Goal: Obtain resource: Obtain resource

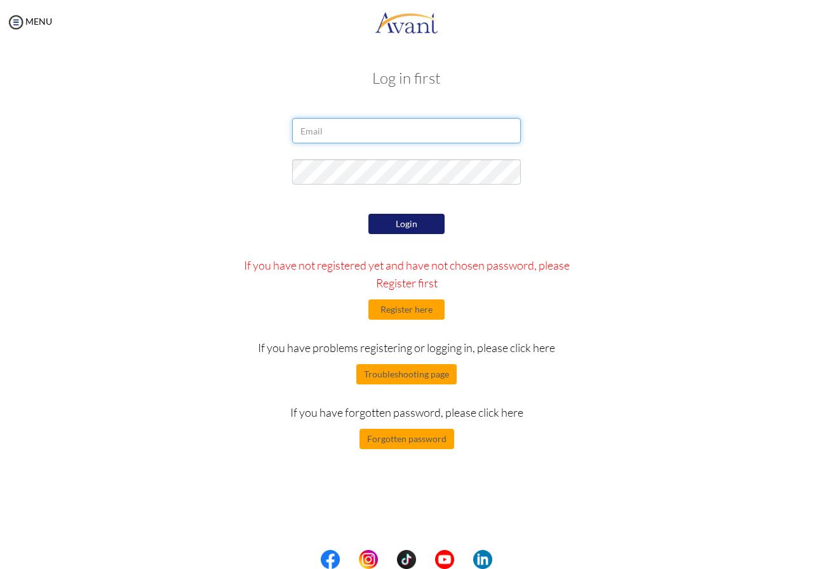
click at [368, 128] on input "email" at bounding box center [406, 130] width 229 height 25
click at [399, 308] on button "Register here" at bounding box center [406, 310] width 76 height 20
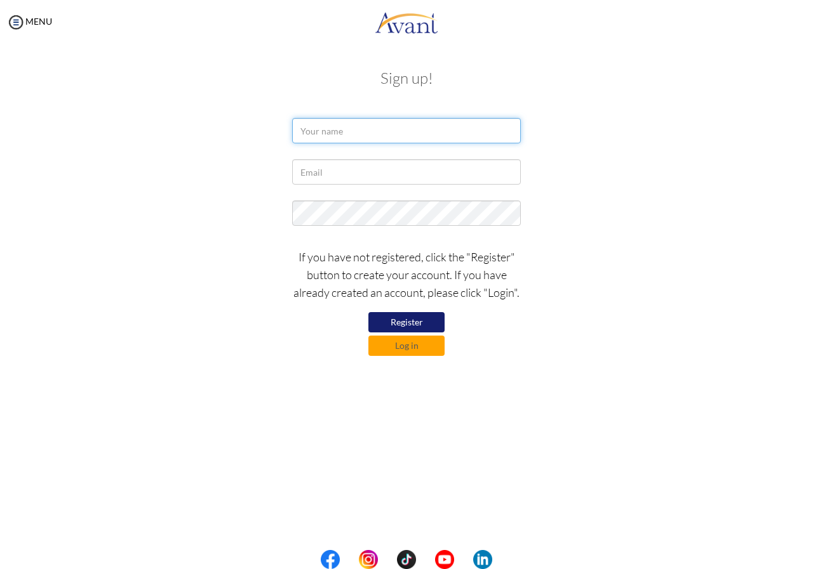
click at [372, 140] on input "text" at bounding box center [406, 130] width 229 height 25
click at [378, 135] on input "text" at bounding box center [406, 130] width 229 height 25
click at [339, 130] on input "ERIC MATENGE" at bounding box center [406, 130] width 229 height 25
type input "ERIC MATHENGE"
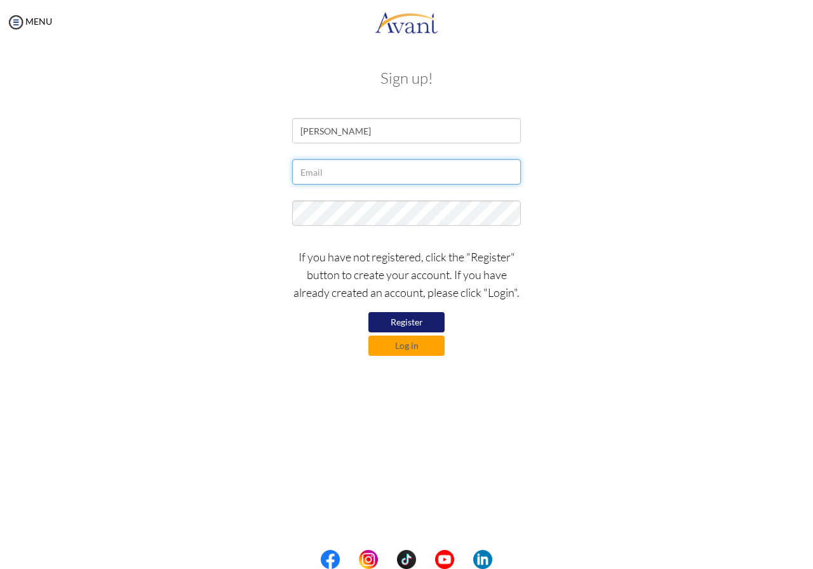
click at [345, 171] on input "text" at bounding box center [406, 171] width 229 height 25
type input "tkriseric@gmail.com"
click at [401, 323] on button "Register" at bounding box center [406, 322] width 76 height 20
click at [409, 347] on button "Log in" at bounding box center [406, 346] width 76 height 20
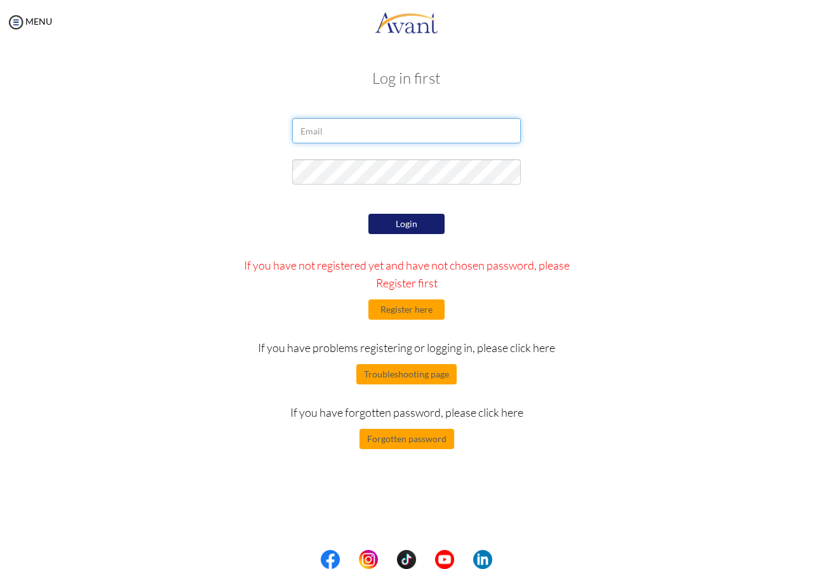
click at [342, 136] on input "email" at bounding box center [406, 130] width 229 height 25
type input "tkriseric@gmail.com"
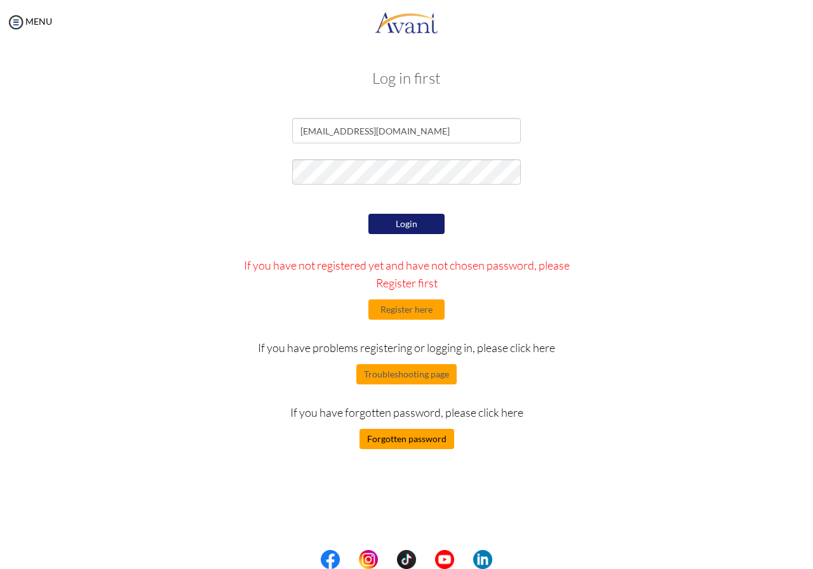
click at [408, 444] on button "Forgotten password" at bounding box center [406, 439] width 95 height 20
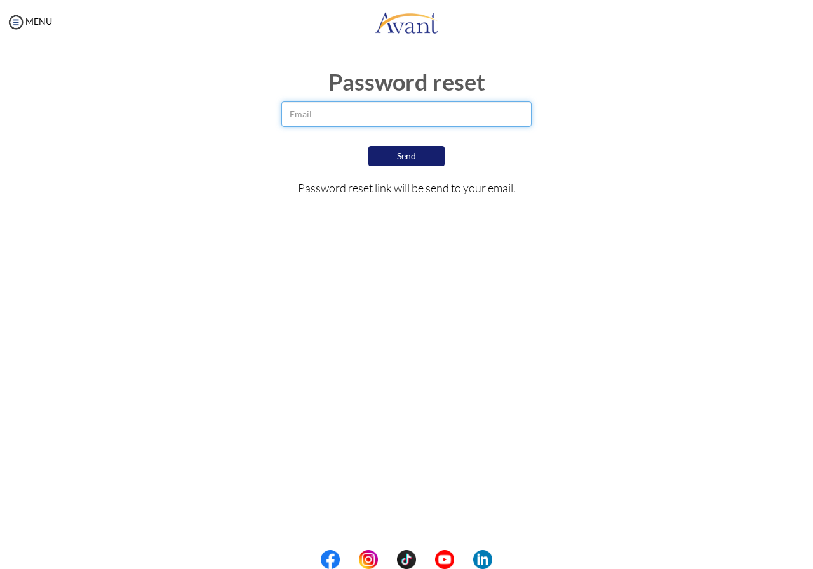
click at [337, 113] on input "email" at bounding box center [406, 114] width 250 height 25
type input "tkriseric@gmail.com"
click at [398, 159] on button "Send" at bounding box center [406, 156] width 76 height 20
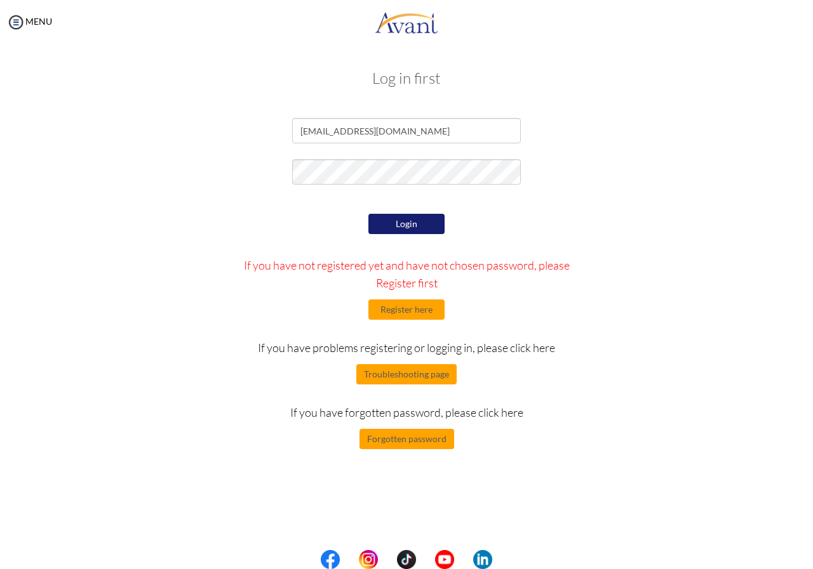
click at [403, 220] on button "Login" at bounding box center [406, 224] width 76 height 20
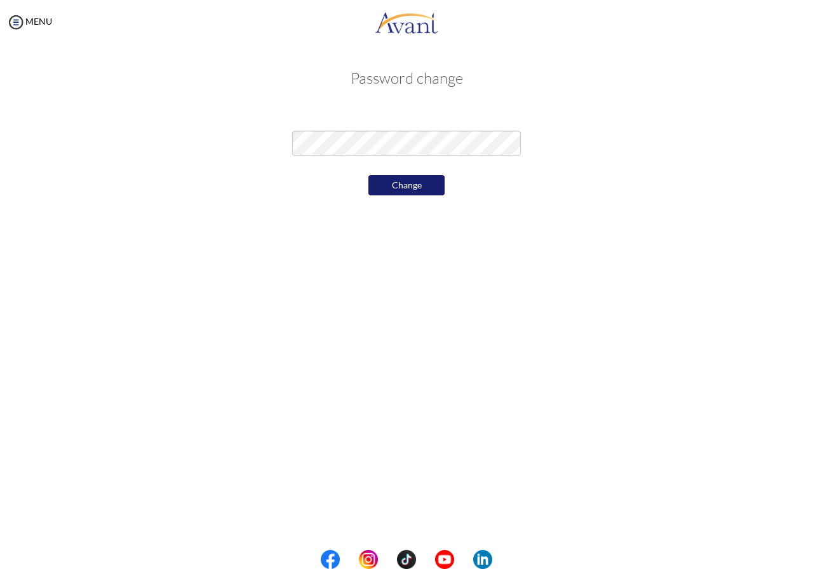
click at [408, 187] on button "Change" at bounding box center [406, 185] width 76 height 20
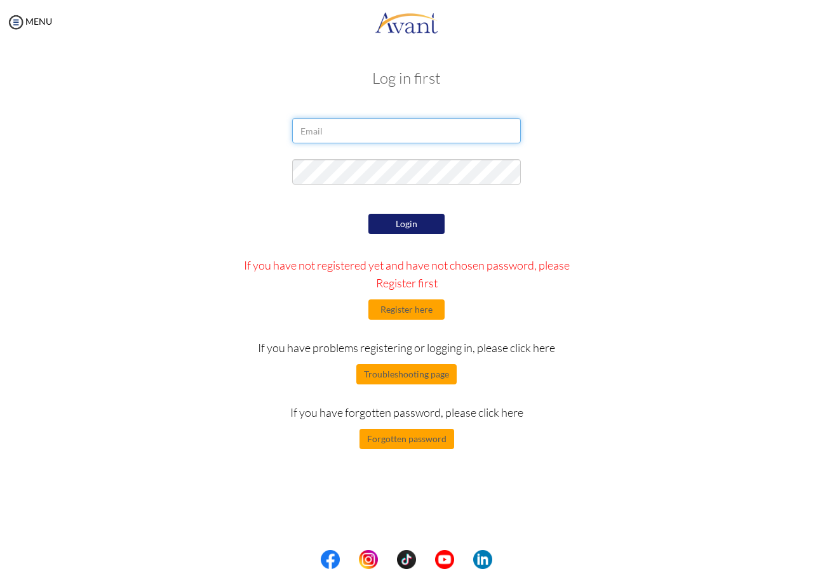
click at [350, 130] on input "email" at bounding box center [406, 130] width 229 height 25
type input "[EMAIL_ADDRESS][DOMAIN_NAME]"
click at [417, 228] on button "Login" at bounding box center [406, 224] width 76 height 20
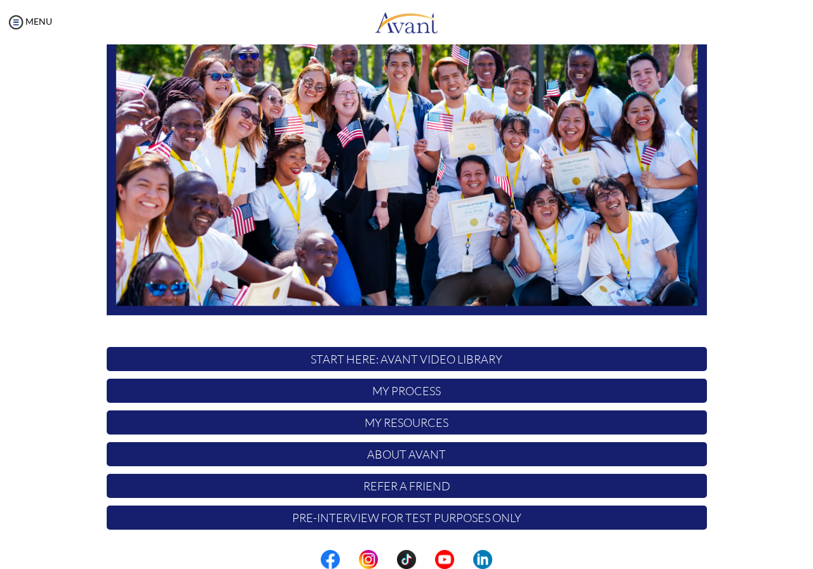
scroll to position [136, 0]
click at [385, 361] on p "START HERE: Avant Video Library" at bounding box center [407, 359] width 600 height 24
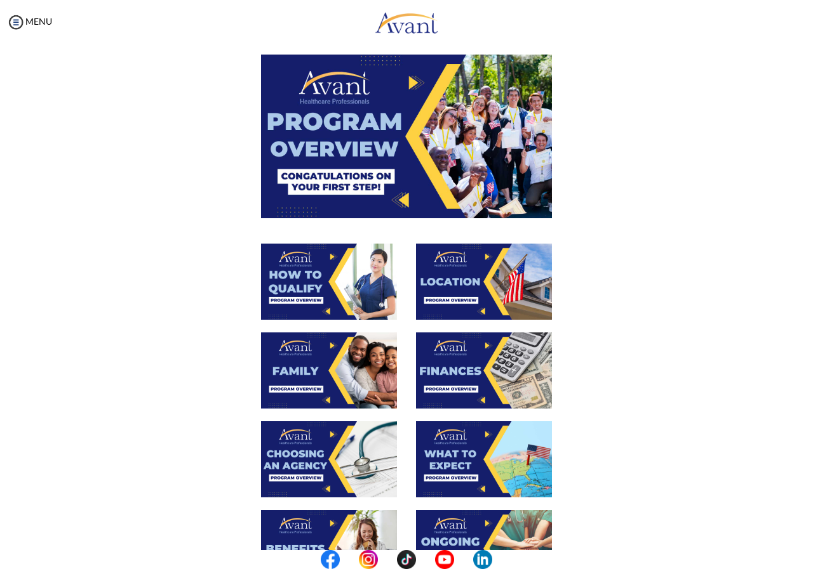
scroll to position [0, 0]
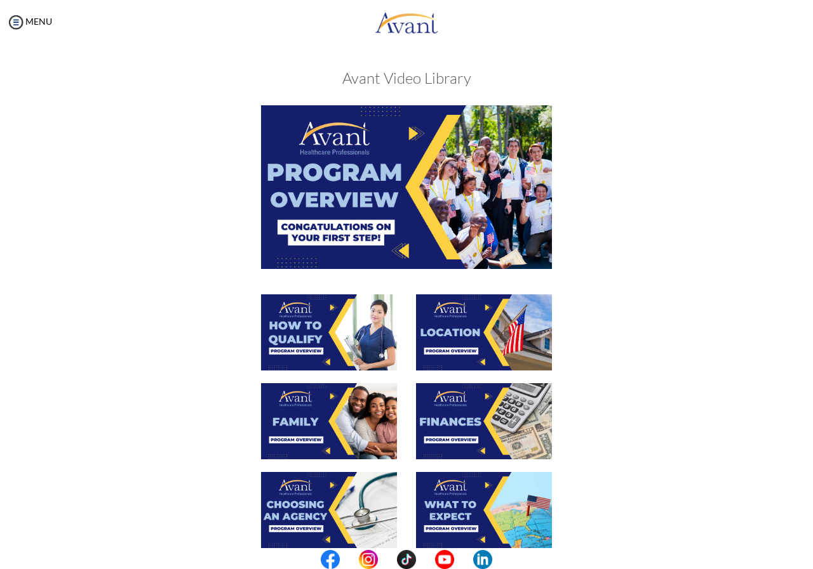
click at [409, 135] on img at bounding box center [406, 186] width 291 height 163
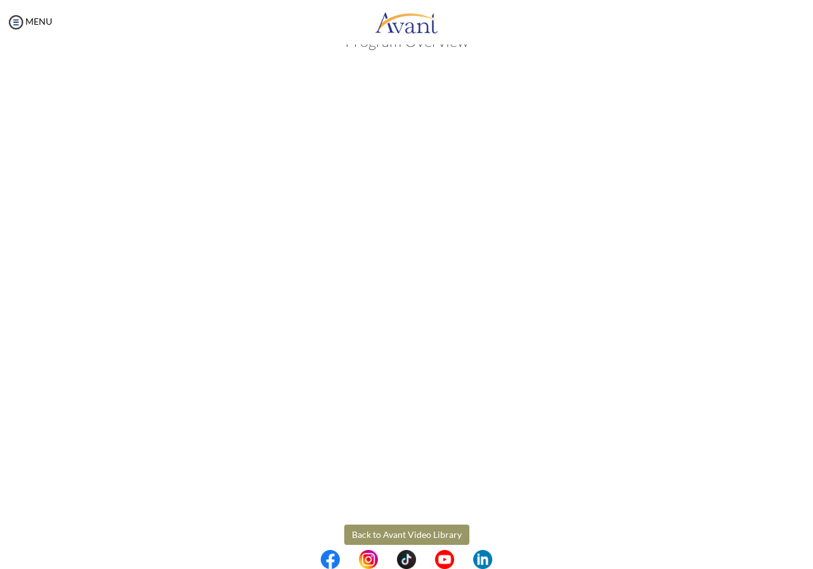
scroll to position [55, 0]
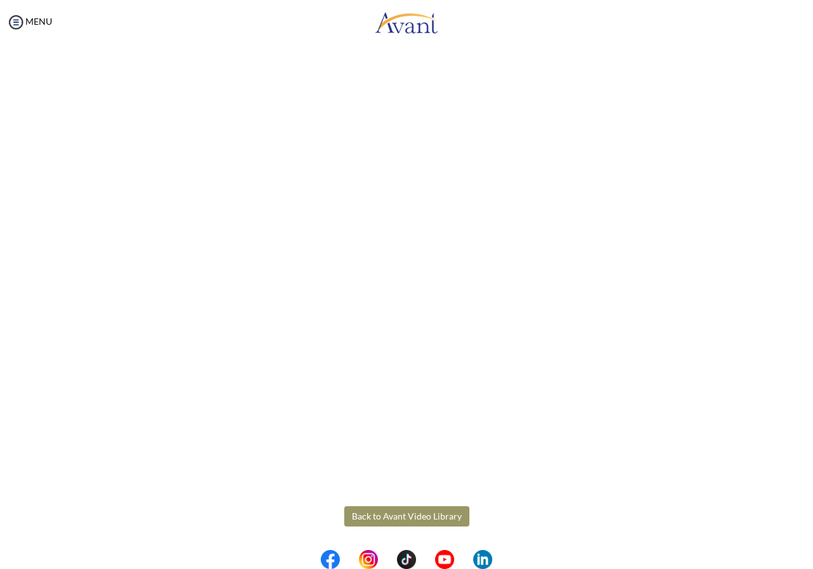
click at [393, 519] on body "Maintenance break. Please come back in 2 hours. MENU My Status What is the next…" at bounding box center [406, 284] width 813 height 569
click at [388, 516] on button "Back to Avant Video Library" at bounding box center [406, 517] width 125 height 20
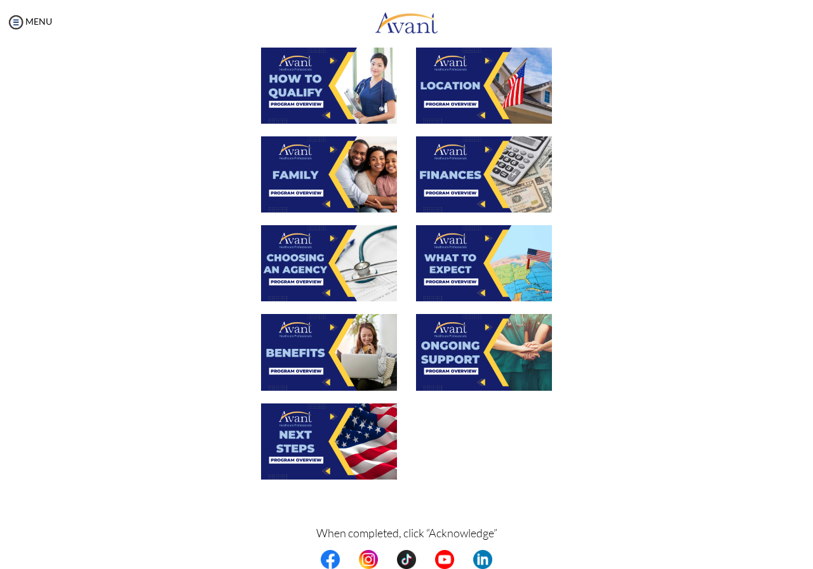
scroll to position [303, 0]
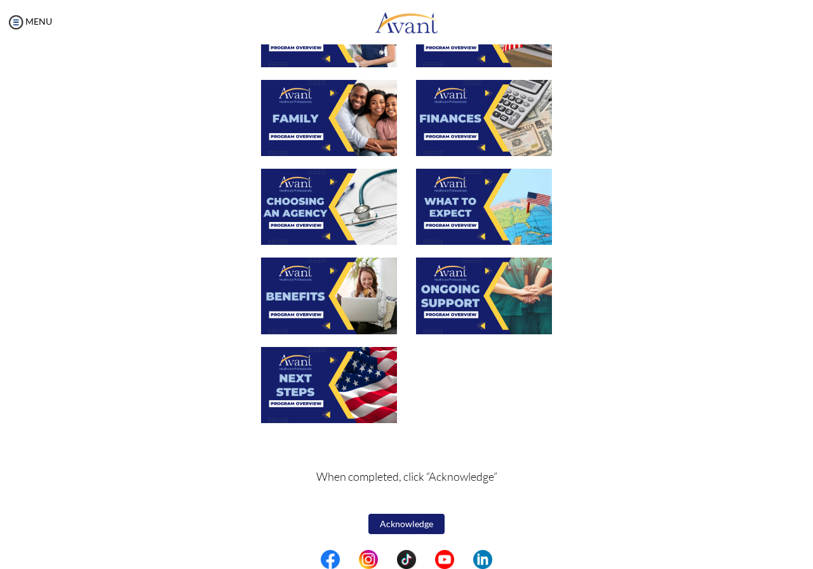
click at [394, 523] on button "Acknowledge" at bounding box center [406, 524] width 76 height 20
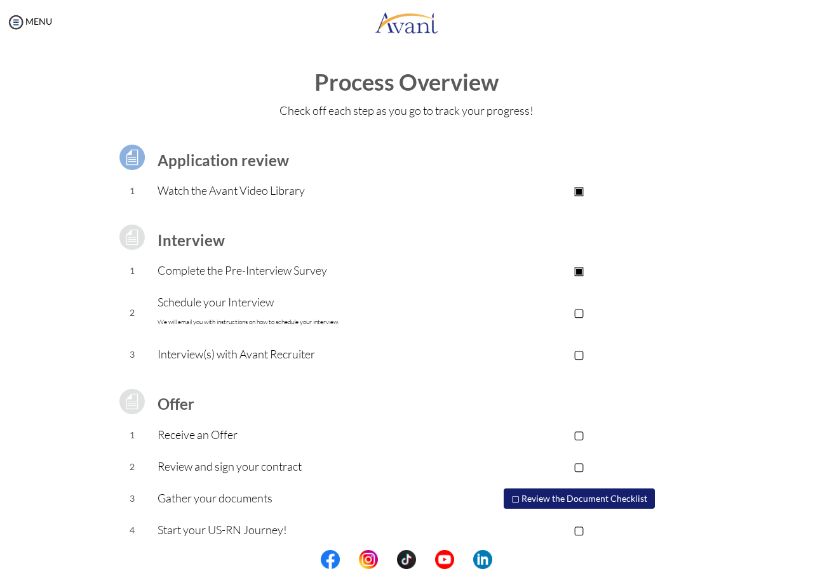
scroll to position [8, 0]
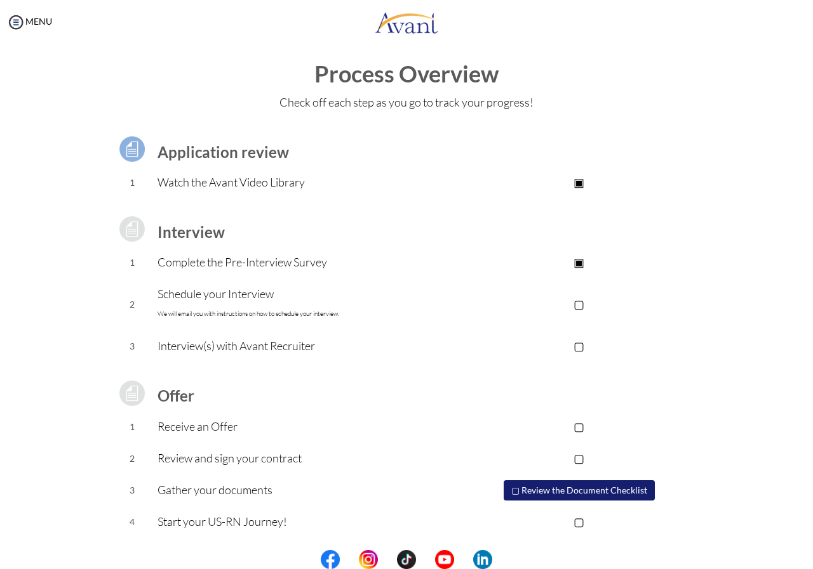
click at [577, 305] on p "▢" at bounding box center [578, 304] width 255 height 18
click at [577, 305] on p "▣" at bounding box center [578, 304] width 255 height 18
click at [584, 489] on button "▢ Review the Document Checklist" at bounding box center [578, 491] width 151 height 20
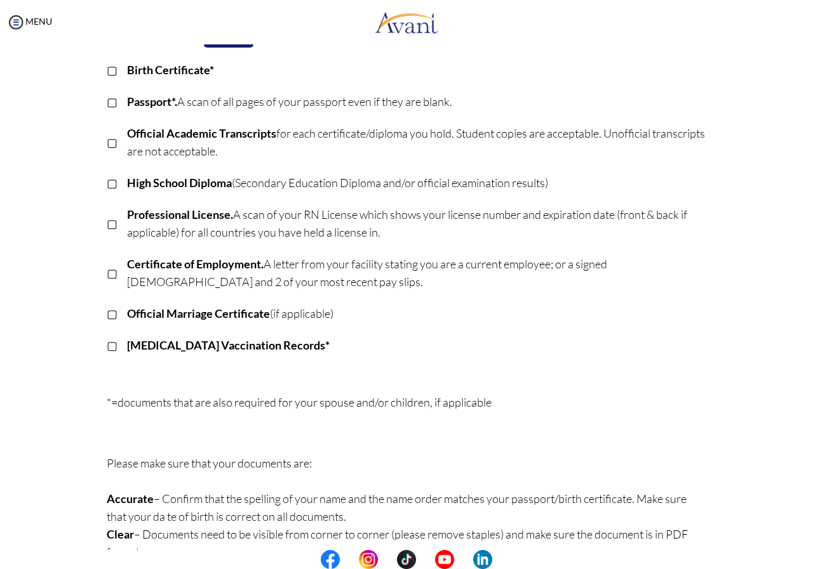
scroll to position [211, 0]
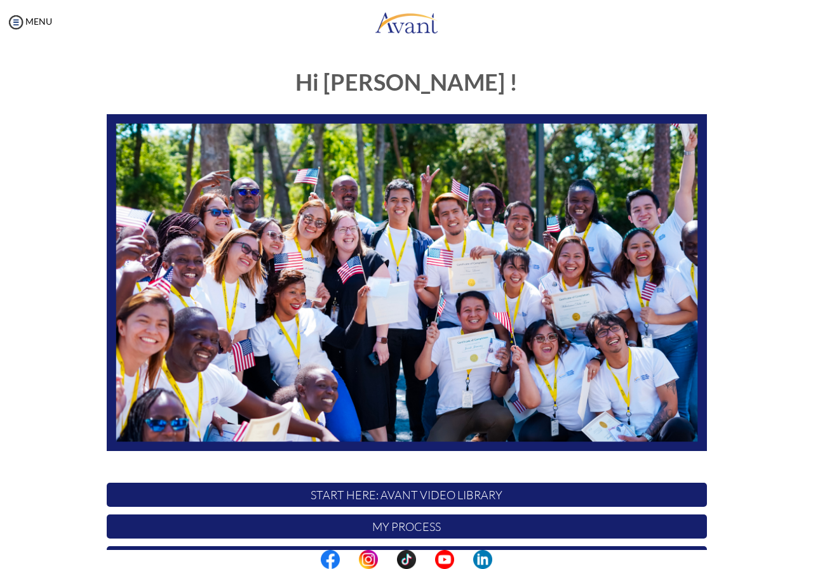
scroll to position [136, 0]
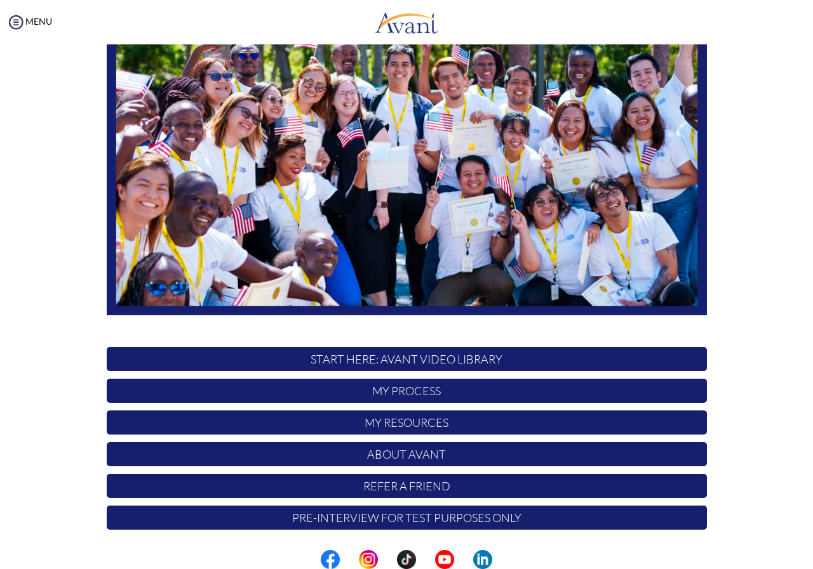
click at [381, 361] on p "START HERE: Avant Video Library" at bounding box center [407, 359] width 600 height 24
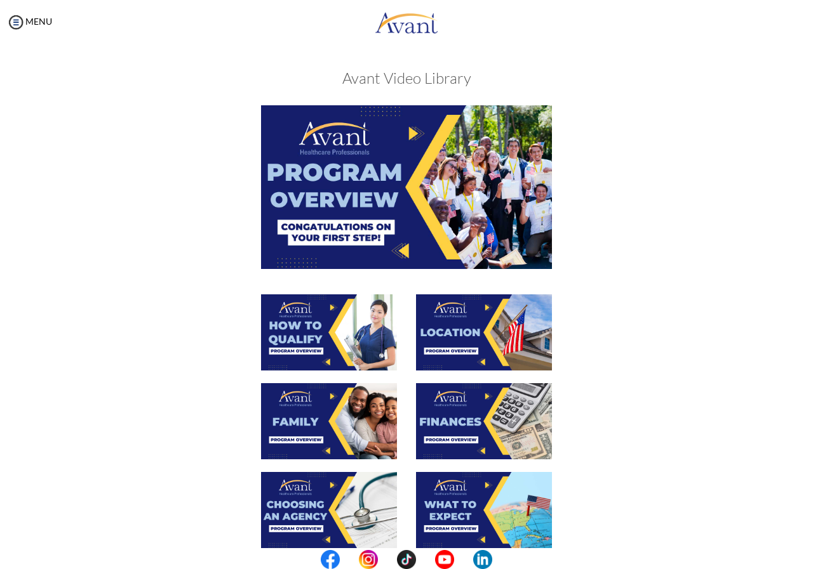
click at [312, 343] on img at bounding box center [329, 333] width 136 height 76
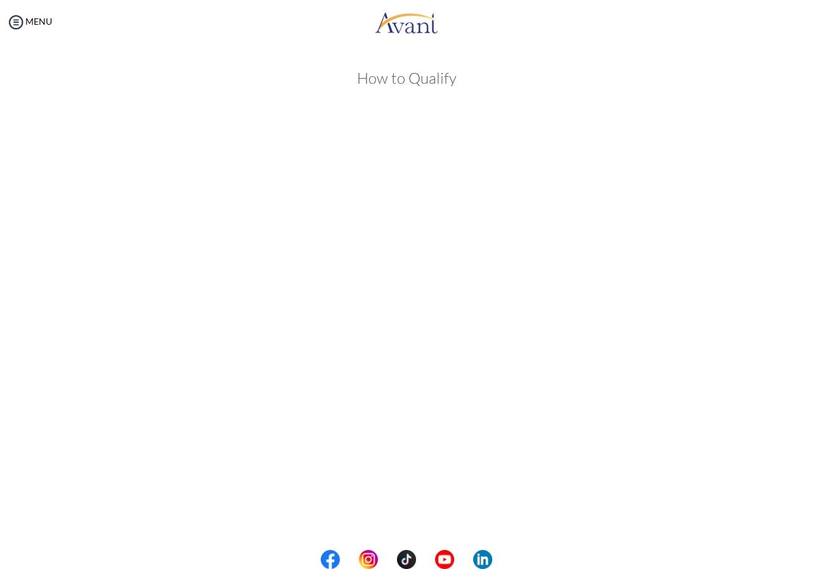
scroll to position [55, 0]
click at [423, 516] on body "Maintenance break. Please come back in 2 hours. MENU My Status What is the next…" at bounding box center [406, 284] width 813 height 569
click at [394, 515] on button "Back to Avant Video Library" at bounding box center [406, 517] width 125 height 20
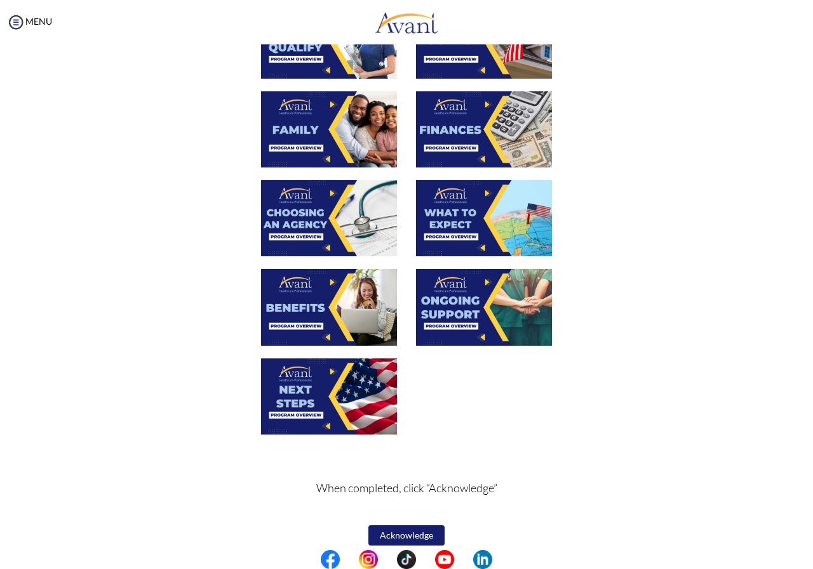
scroll to position [303, 0]
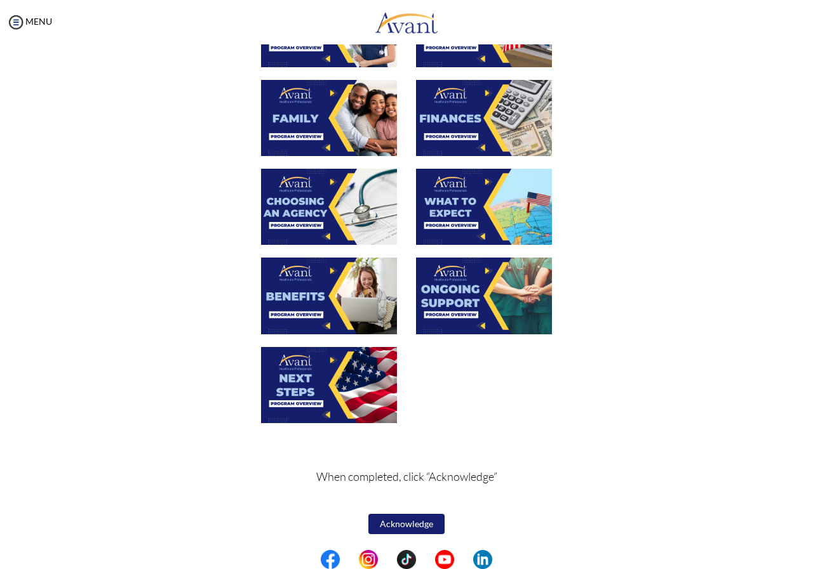
click at [399, 523] on button "Acknowledge" at bounding box center [406, 524] width 76 height 20
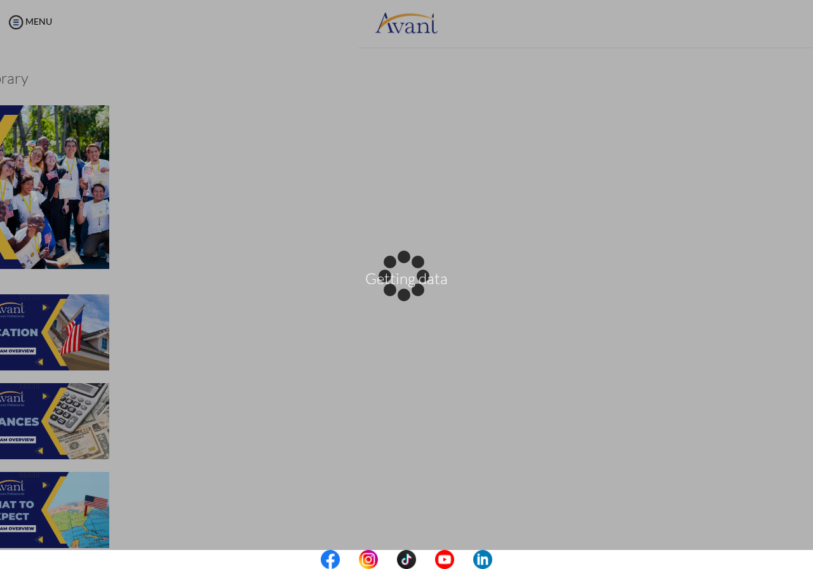
scroll to position [305, 0]
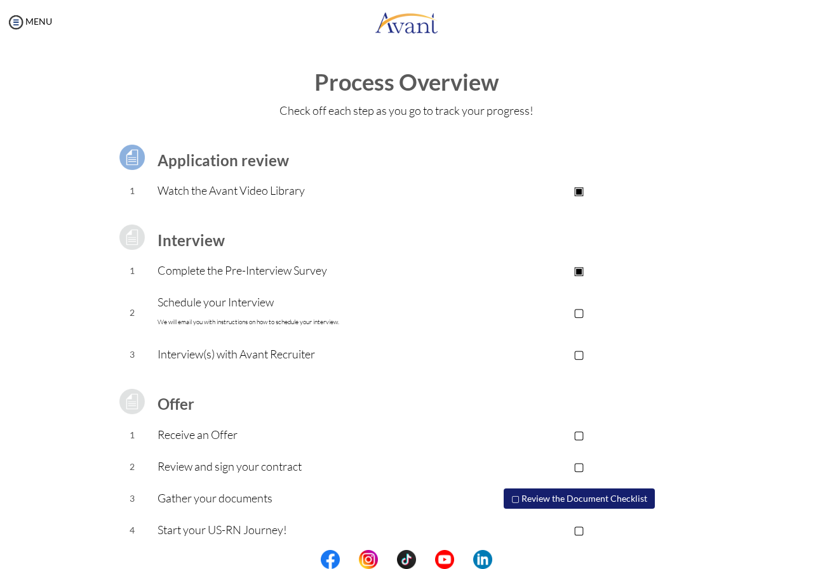
click at [581, 312] on p "▢" at bounding box center [578, 312] width 255 height 18
click at [576, 354] on p "▢" at bounding box center [578, 354] width 255 height 18
click at [575, 433] on p "▢" at bounding box center [578, 435] width 255 height 18
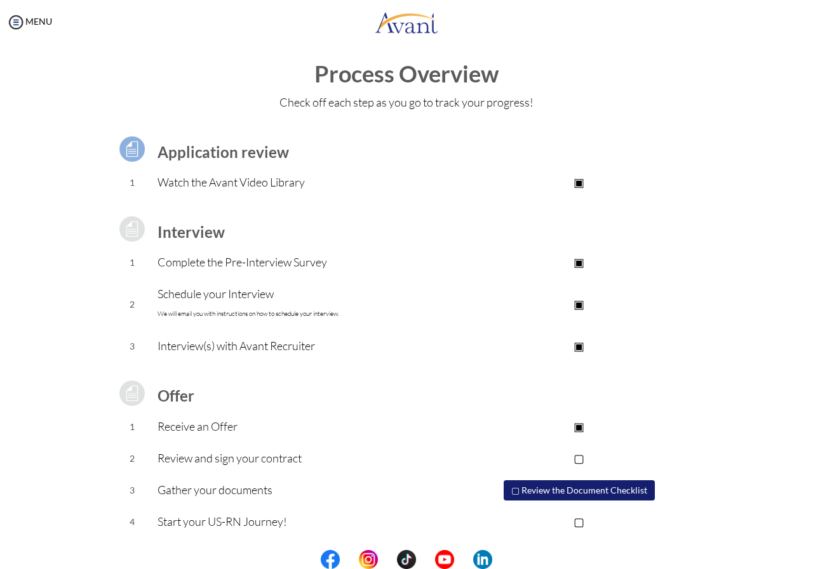
click at [577, 458] on p "▢" at bounding box center [578, 458] width 255 height 18
click at [578, 522] on p "▢" at bounding box center [578, 522] width 255 height 18
click at [583, 491] on button "▢ Review the Document Checklist" at bounding box center [578, 491] width 151 height 20
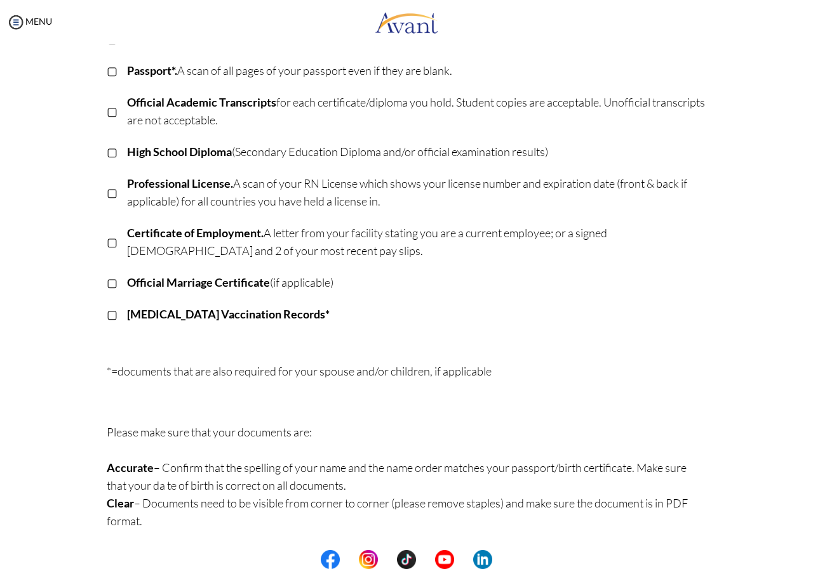
scroll to position [0, 0]
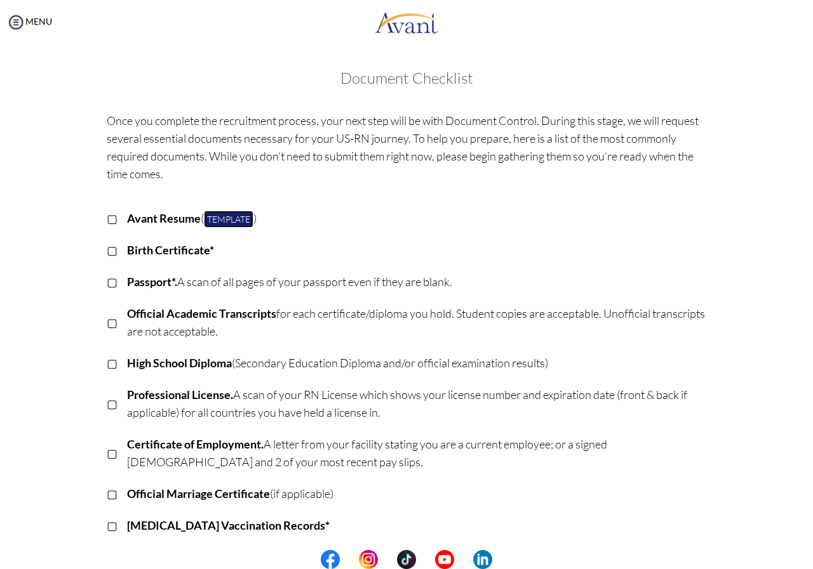
click at [211, 214] on link "Template" at bounding box center [229, 219] width 50 height 17
